Goal: Find specific page/section: Find specific page/section

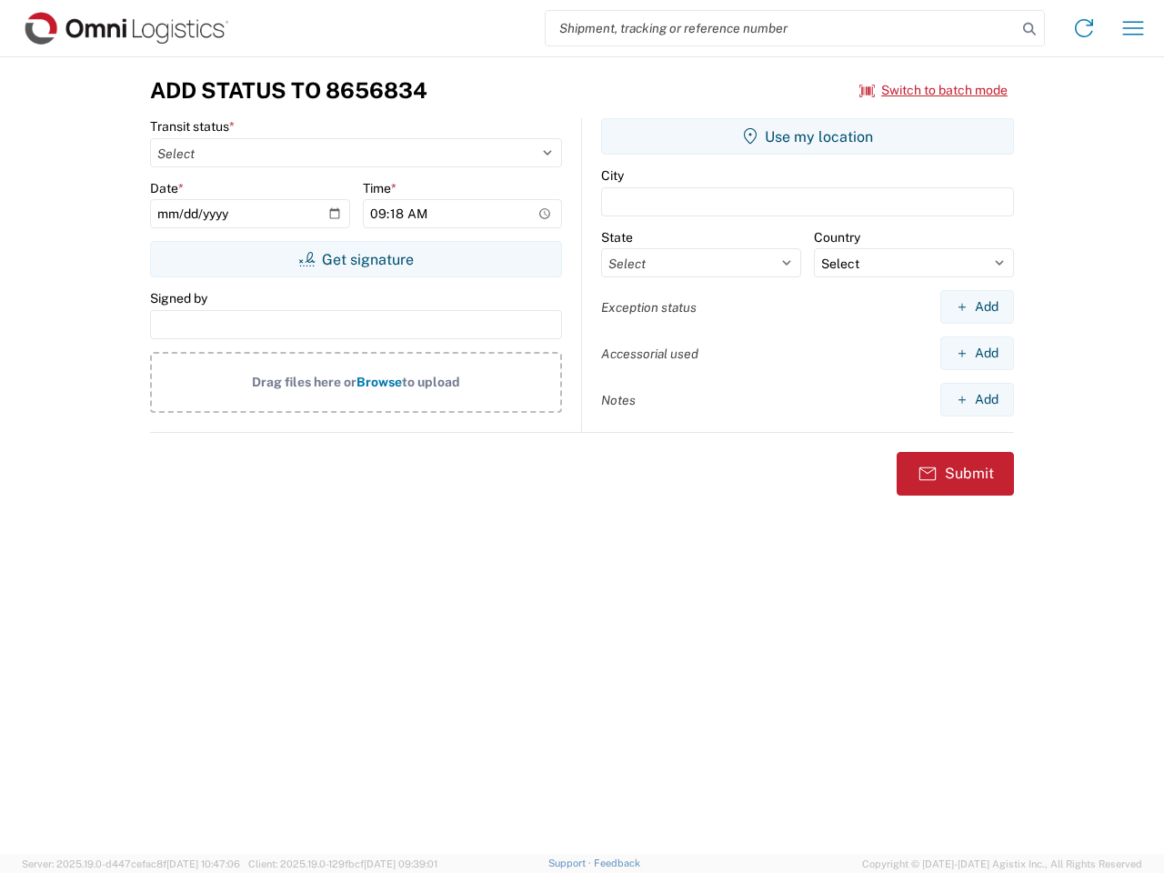
click at [781, 28] on input "search" at bounding box center [781, 28] width 471 height 35
click at [1029, 29] on icon at bounding box center [1029, 28] width 25 height 25
click at [1084, 28] on icon at bounding box center [1083, 28] width 29 height 29
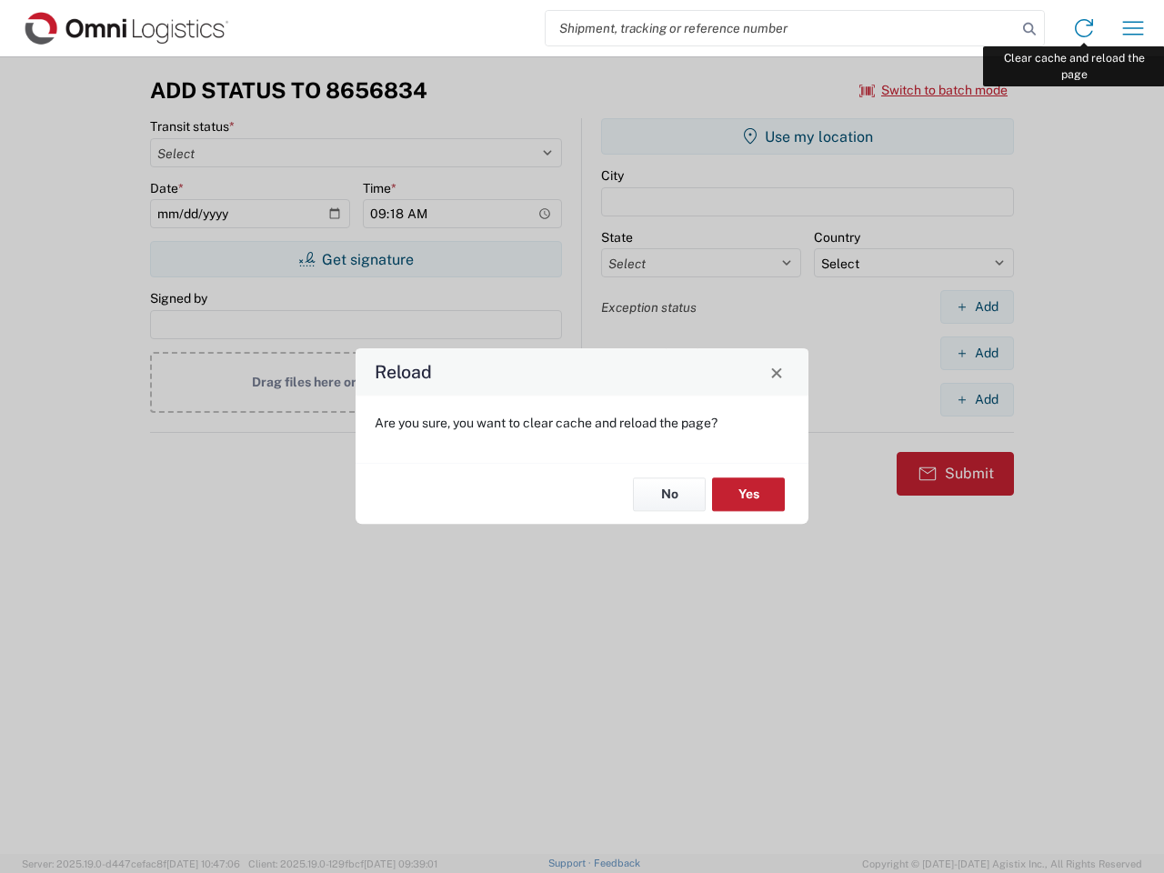
click at [1133, 28] on div "Reload Are you sure, you want to clear cache and reload the page? No Yes" at bounding box center [582, 436] width 1164 height 873
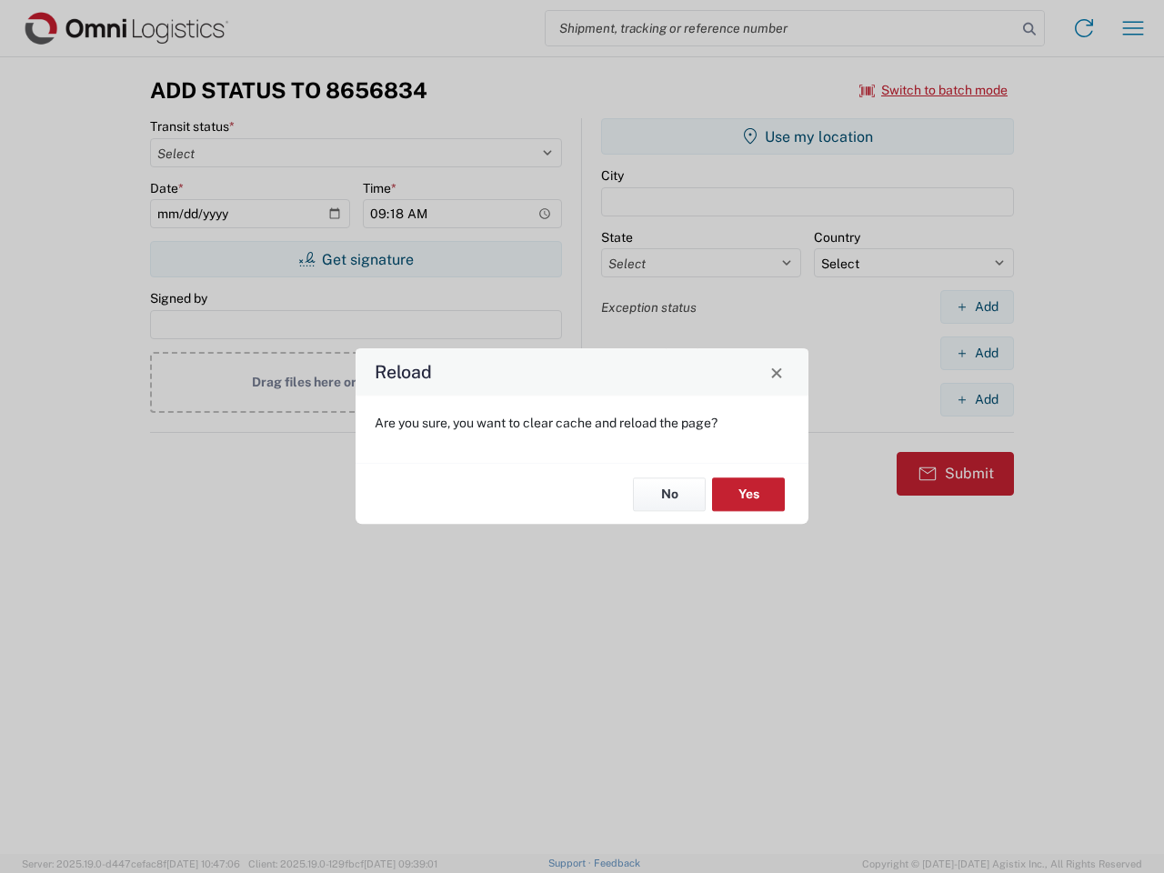
click at [934, 90] on div "Reload Are you sure, you want to clear cache and reload the page? No Yes" at bounding box center [582, 436] width 1164 height 873
click at [356, 259] on div "Reload Are you sure, you want to clear cache and reload the page? No Yes" at bounding box center [582, 436] width 1164 height 873
click at [808, 136] on div "Reload Are you sure, you want to clear cache and reload the page? No Yes" at bounding box center [582, 436] width 1164 height 873
click at [977, 306] on div "Reload Are you sure, you want to clear cache and reload the page? No Yes" at bounding box center [582, 436] width 1164 height 873
click at [977, 353] on div "Reload Are you sure, you want to clear cache and reload the page? No Yes" at bounding box center [582, 436] width 1164 height 873
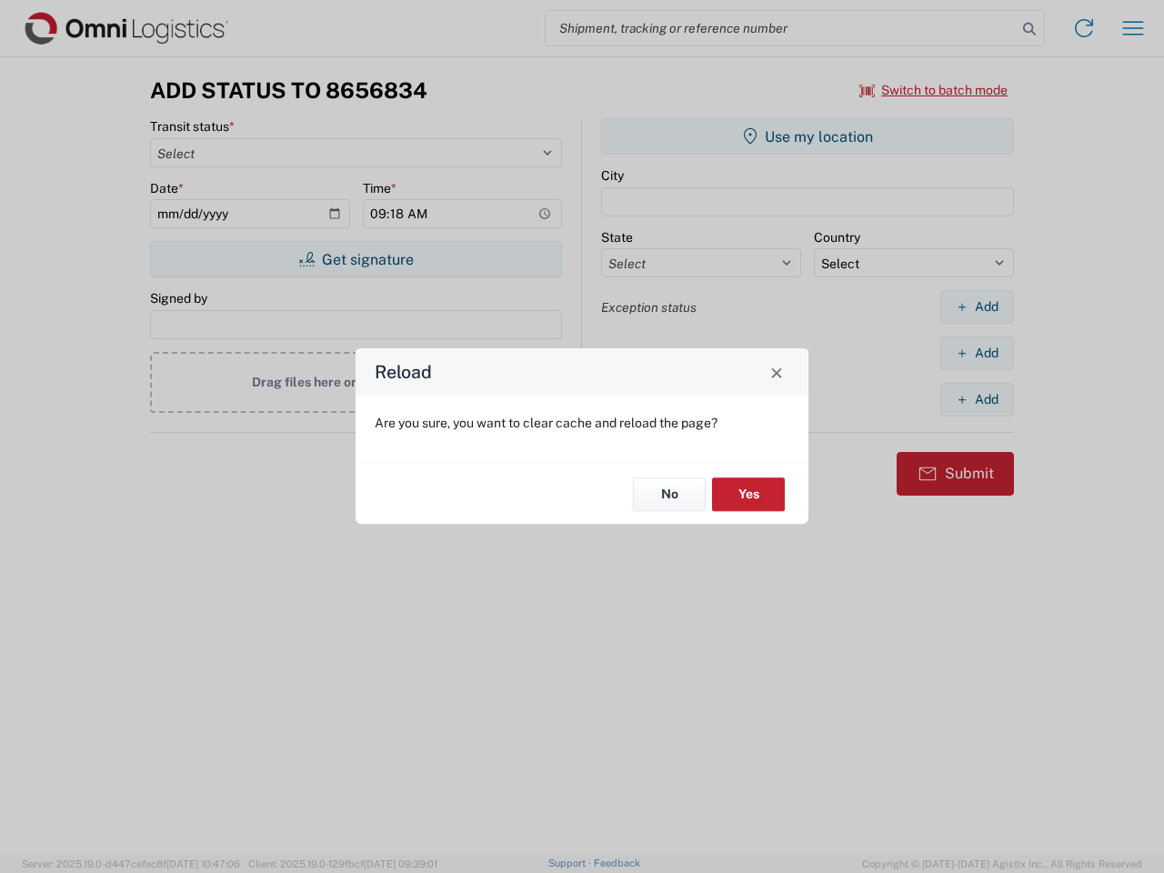
click at [977, 399] on div "Reload Are you sure, you want to clear cache and reload the page? No Yes" at bounding box center [582, 436] width 1164 height 873
